Goal: Information Seeking & Learning: Learn about a topic

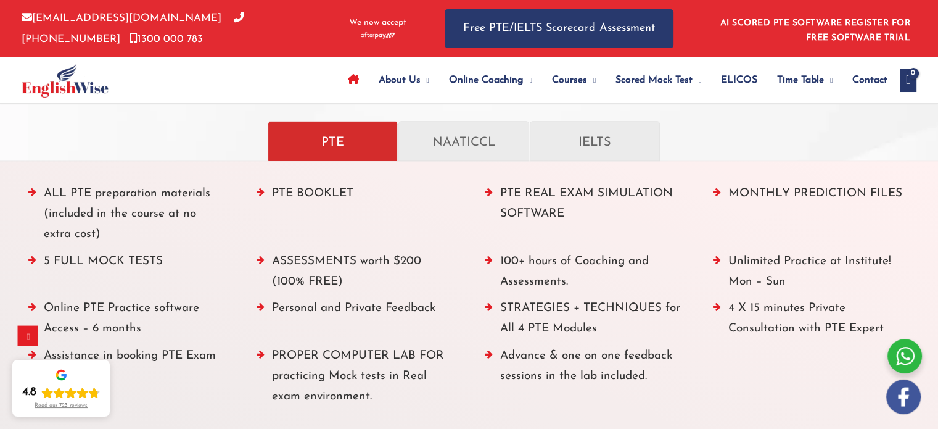
scroll to position [1399, 0]
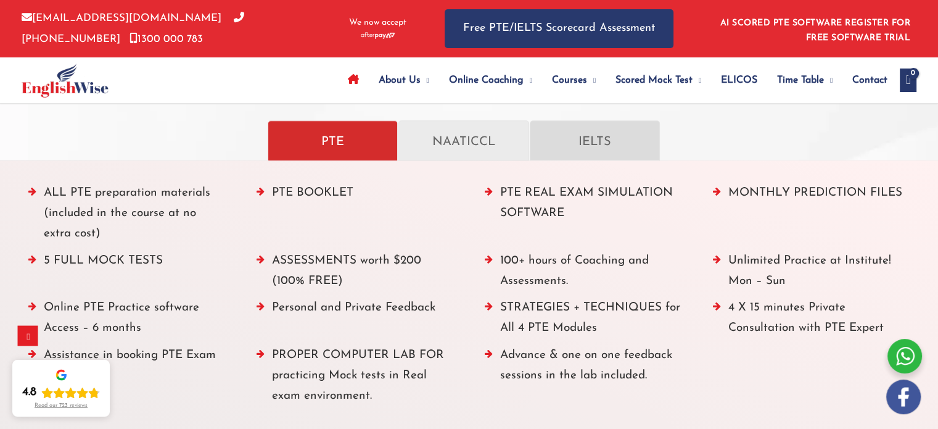
click at [589, 138] on p "IELTS" at bounding box center [595, 141] width 104 height 22
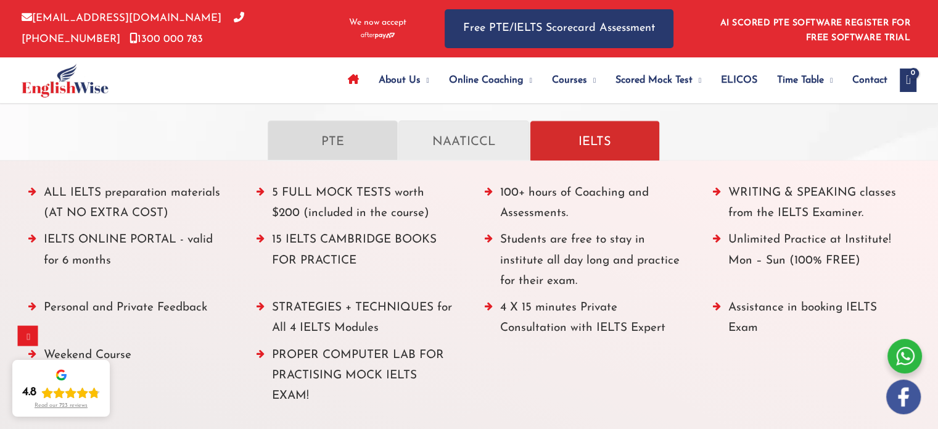
click at [366, 137] on p "PTE" at bounding box center [333, 141] width 104 height 22
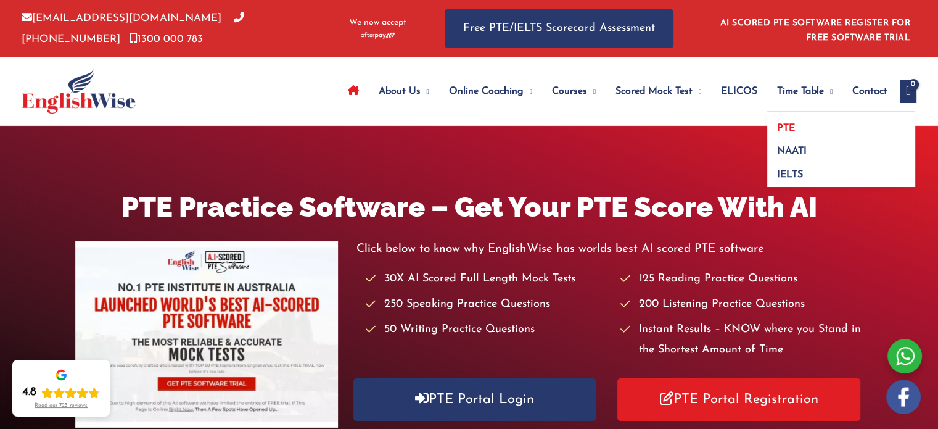
click at [777, 129] on span "PTE" at bounding box center [786, 128] width 18 height 10
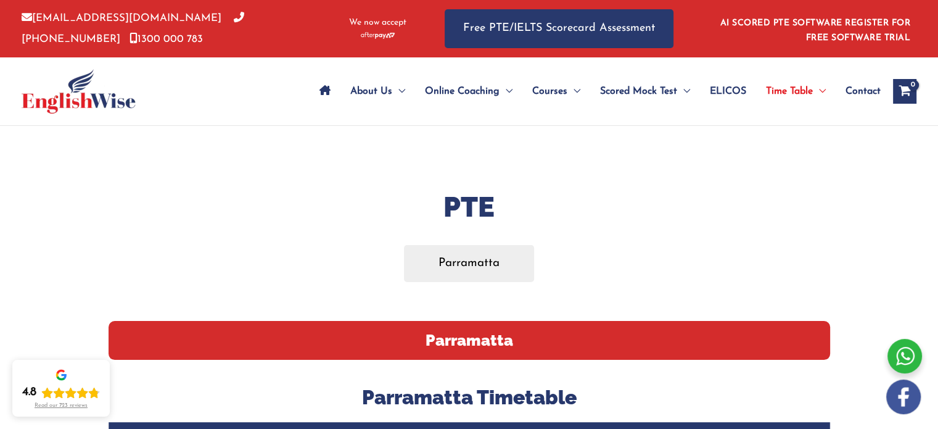
click at [322, 89] on icon "Site Navigation: Main Menu" at bounding box center [324, 90] width 11 height 10
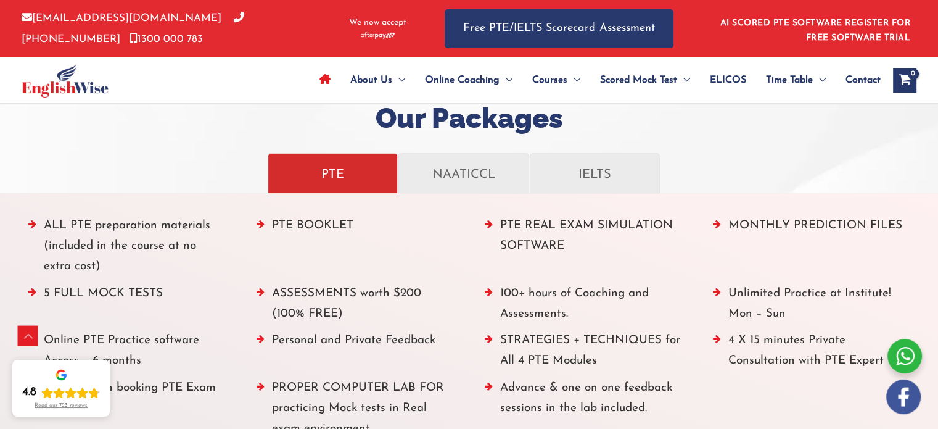
scroll to position [1364, 0]
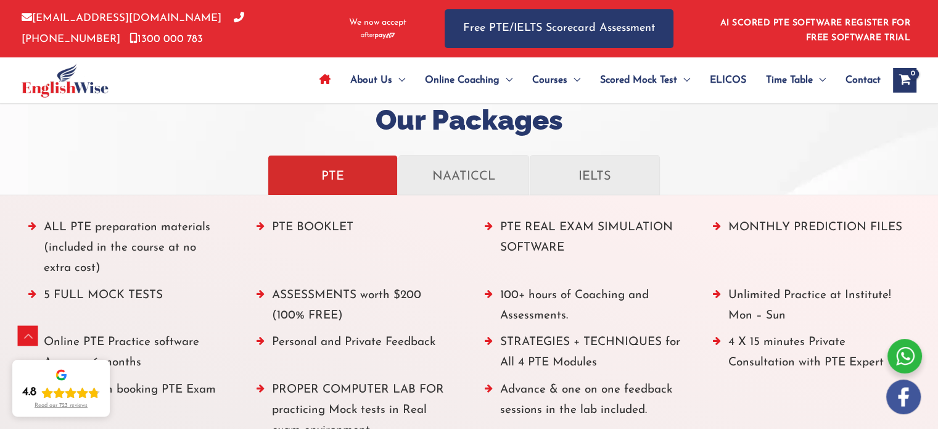
click at [34, 292] on li "5 FULL MOCK TESTS" at bounding box center [126, 308] width 197 height 47
click at [84, 292] on li "5 FULL MOCK TESTS" at bounding box center [126, 308] width 197 height 47
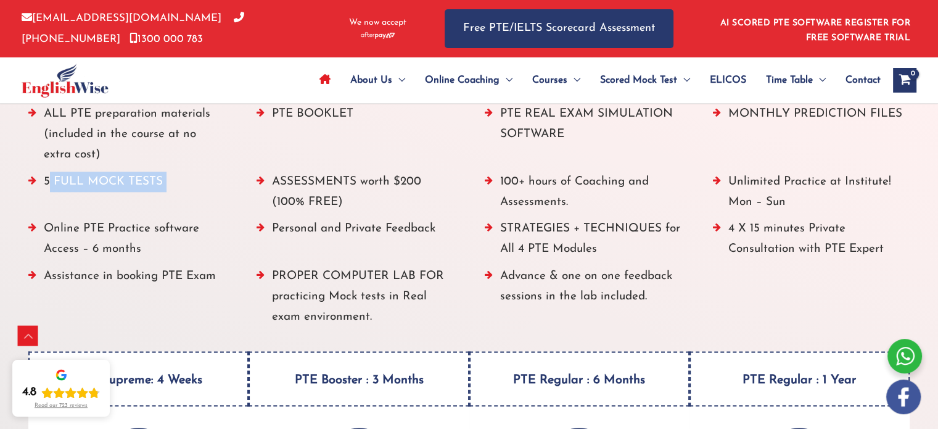
scroll to position [1478, 0]
click at [32, 228] on li "Online PTE Practice software Access – 6 months" at bounding box center [126, 241] width 197 height 47
click at [35, 273] on li "Assistance in booking PTE Exam" at bounding box center [126, 300] width 197 height 68
click at [263, 271] on li "PROPER COMPUTER LAB FOR practicing Mock tests in Real exam environment." at bounding box center [355, 300] width 197 height 68
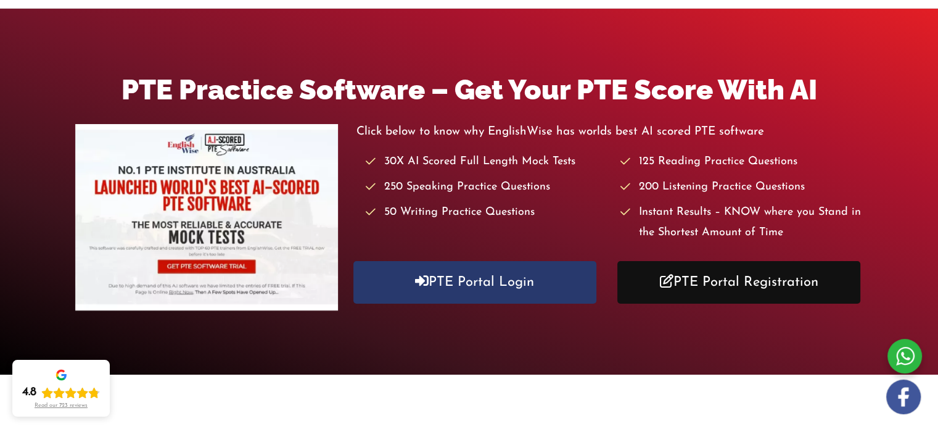
scroll to position [0, 0]
